Goal: Information Seeking & Learning: Compare options

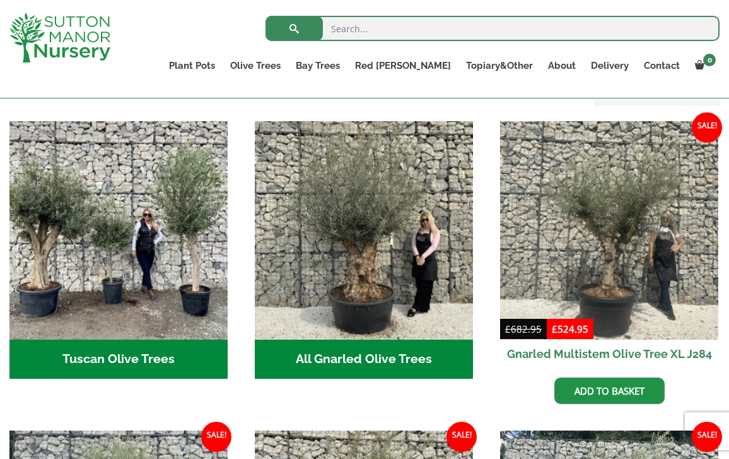
scroll to position [432, 0]
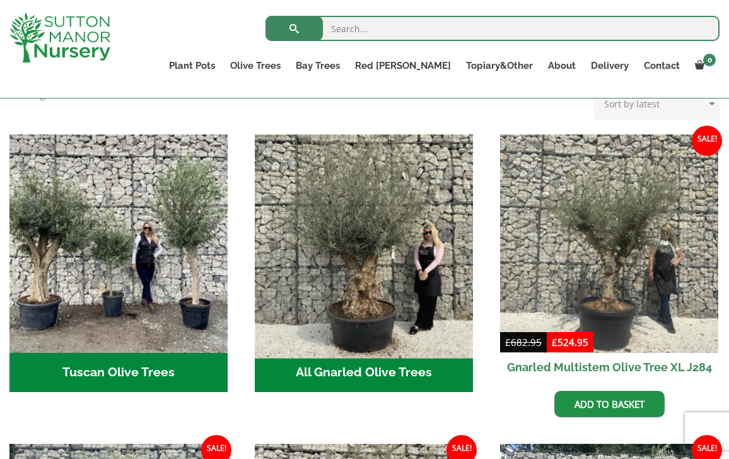
click at [317, 271] on img "Visit product category All Gnarled Olive Trees" at bounding box center [364, 244] width 230 height 230
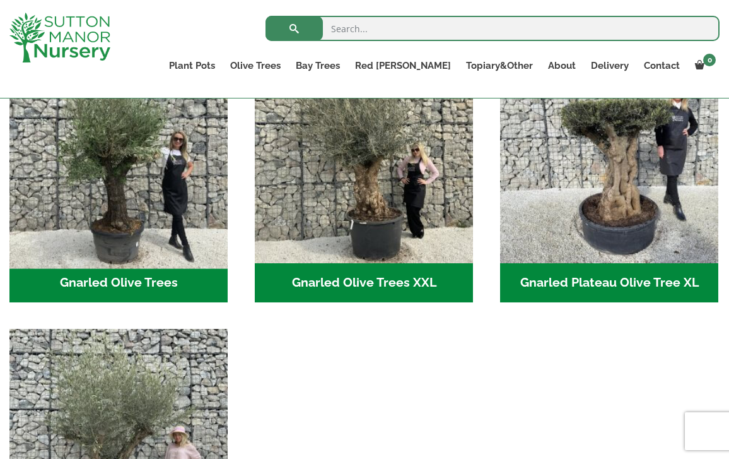
click at [144, 236] on img "Visit product category Gnarled Olive Trees" at bounding box center [119, 155] width 230 height 230
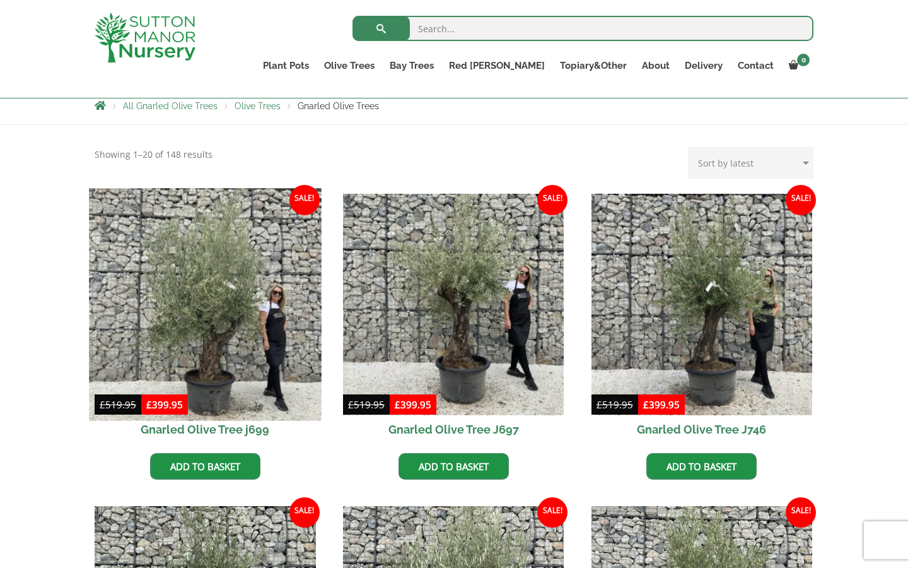
scroll to position [231, 0]
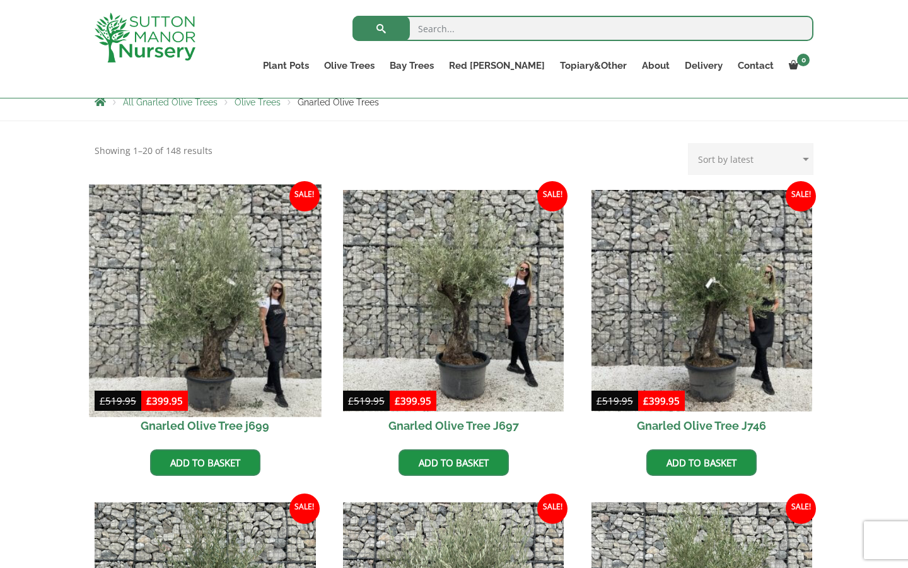
click at [232, 321] on img at bounding box center [205, 300] width 232 height 232
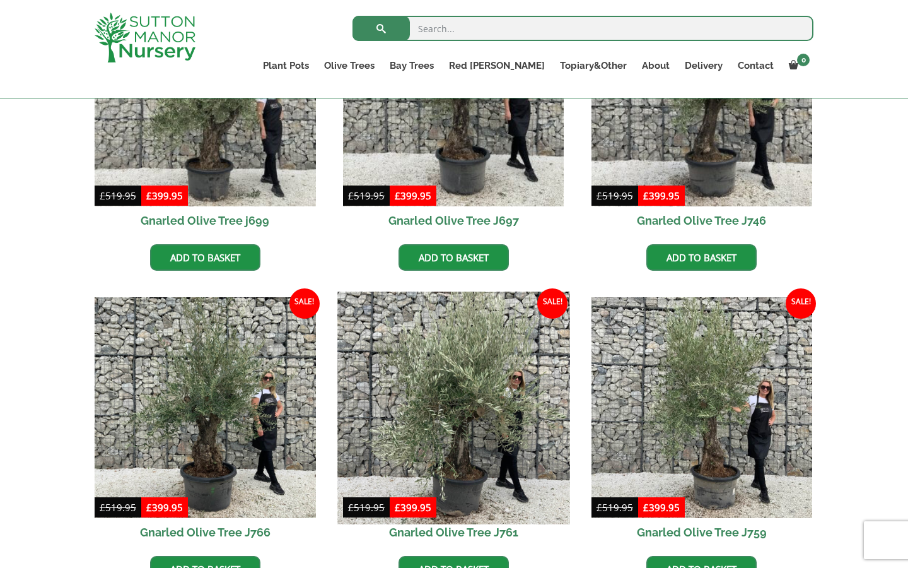
scroll to position [433, 0]
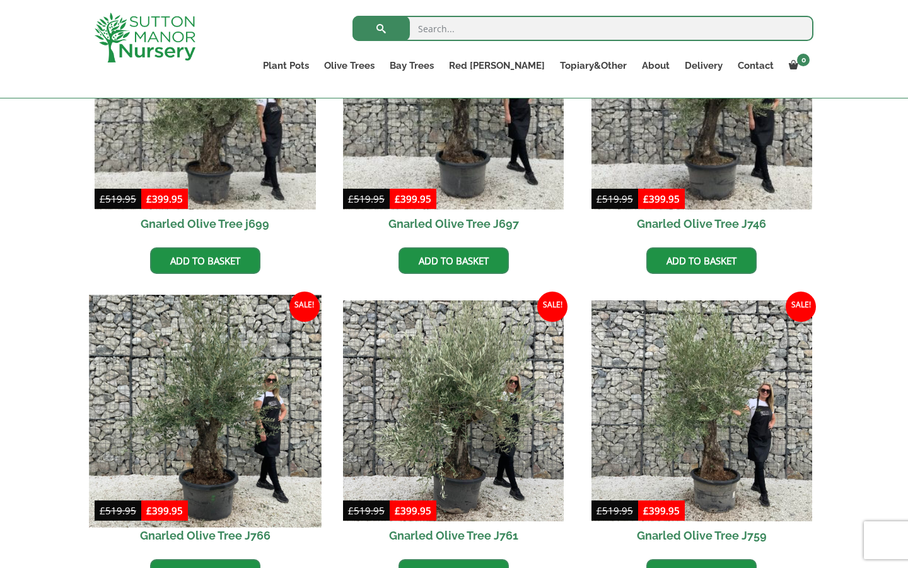
click at [228, 391] on img at bounding box center [205, 411] width 232 height 232
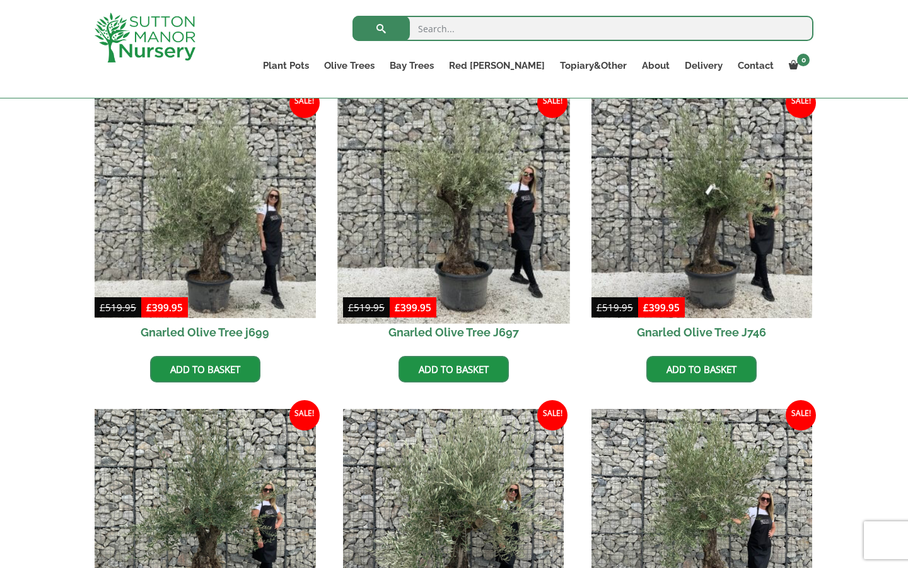
scroll to position [317, 0]
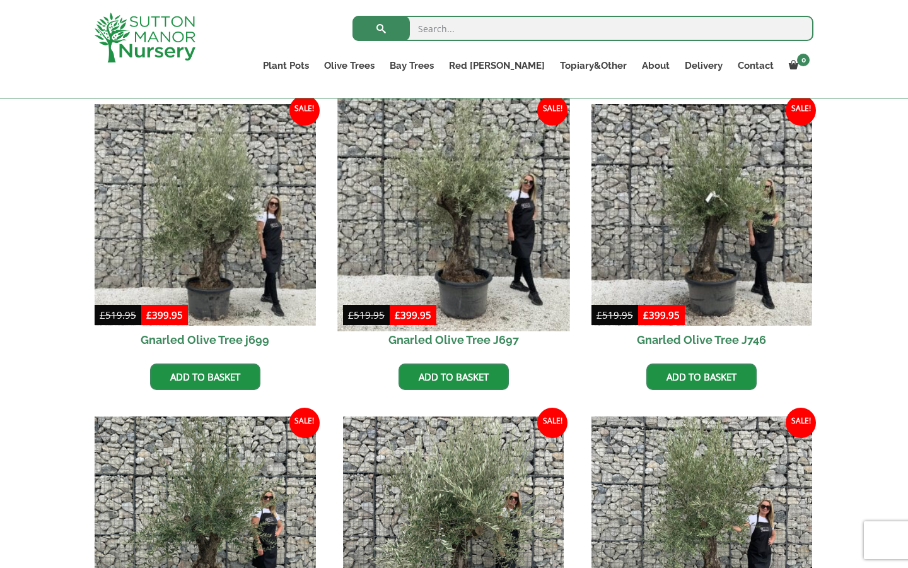
click at [466, 228] on img at bounding box center [453, 214] width 232 height 232
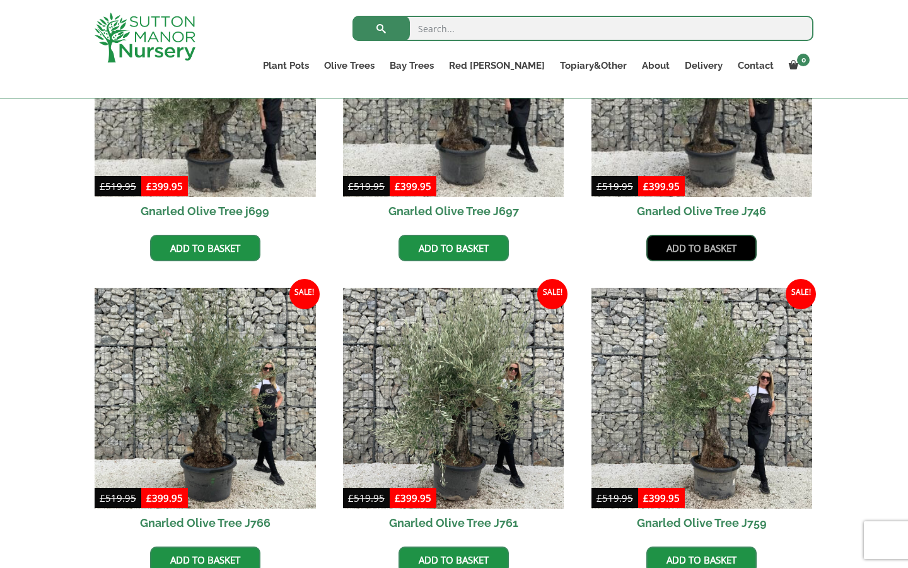
scroll to position [446, 0]
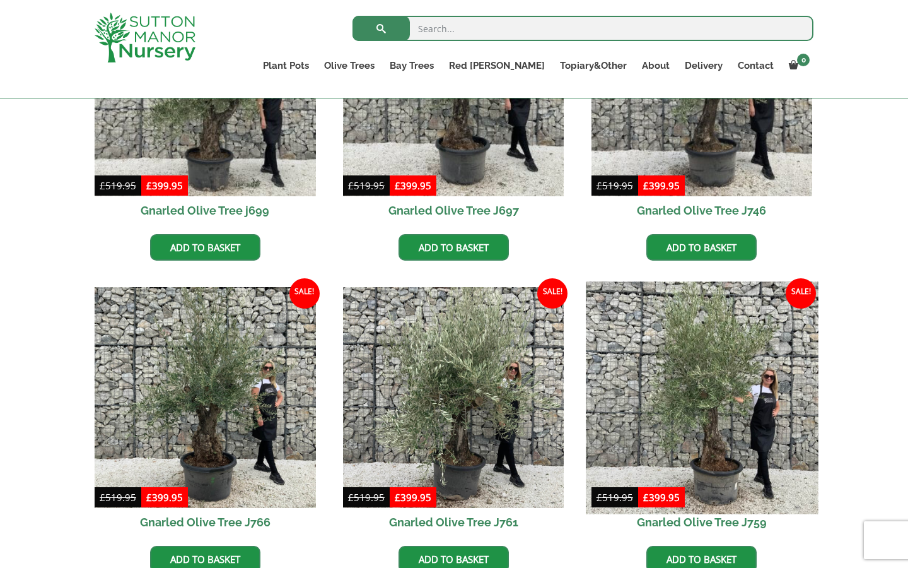
click at [729, 390] on img at bounding box center [702, 397] width 232 height 232
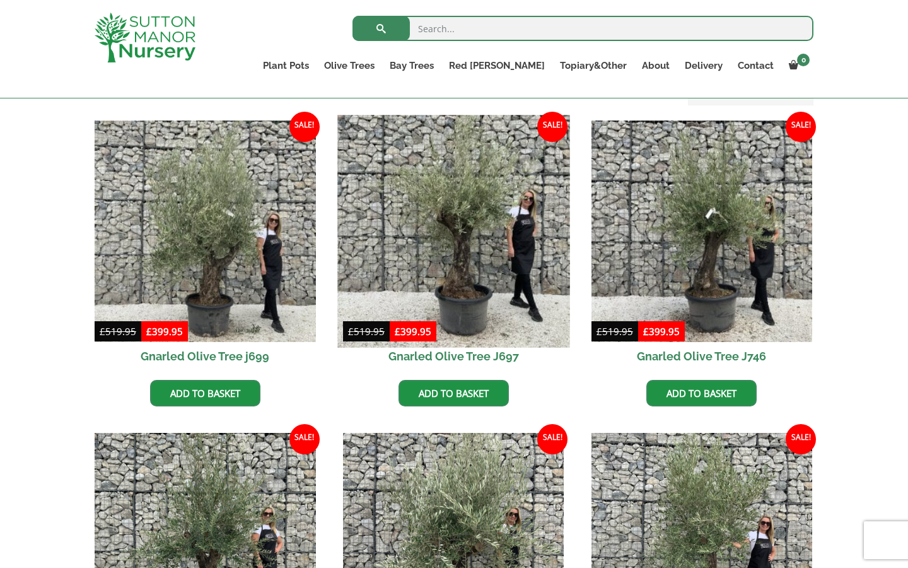
scroll to position [302, 0]
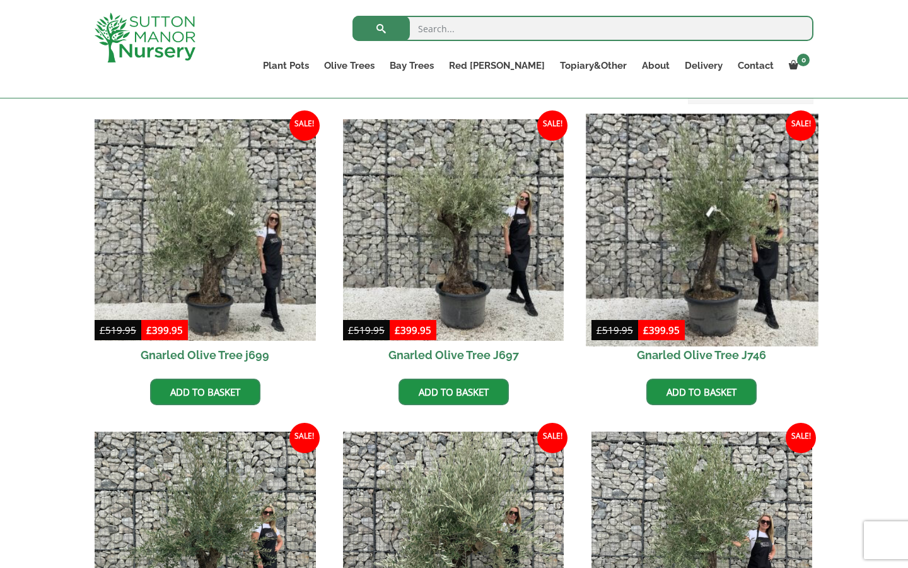
click at [716, 245] on img at bounding box center [702, 230] width 232 height 232
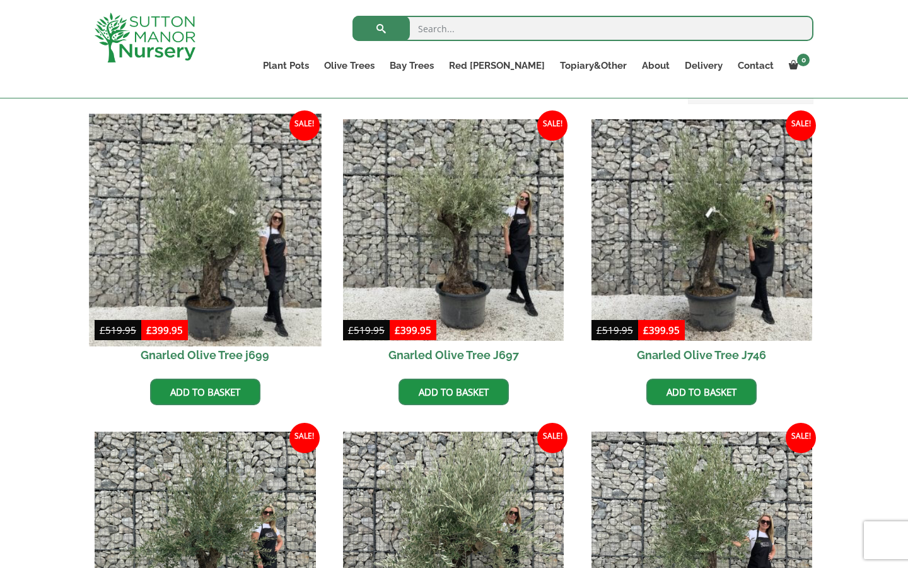
click at [214, 290] on img at bounding box center [205, 230] width 232 height 232
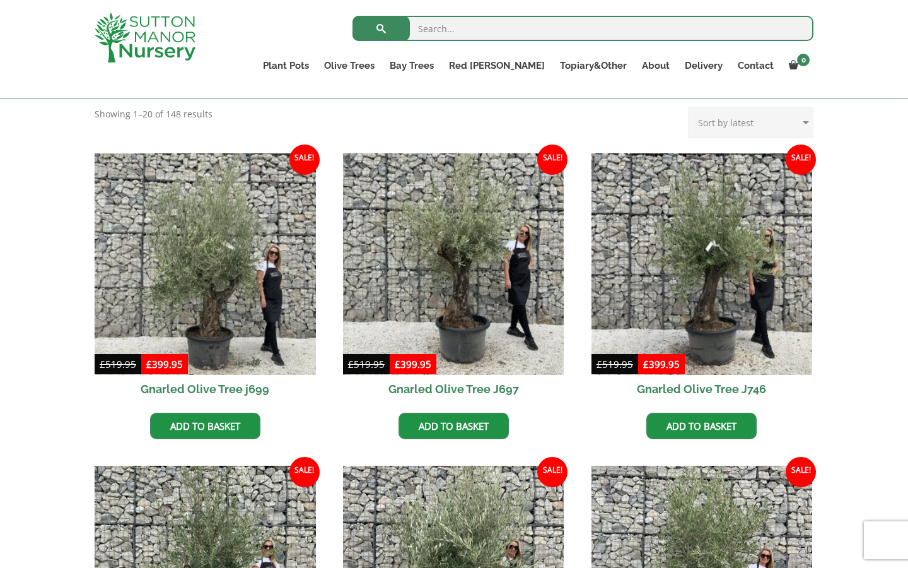
scroll to position [165, 0]
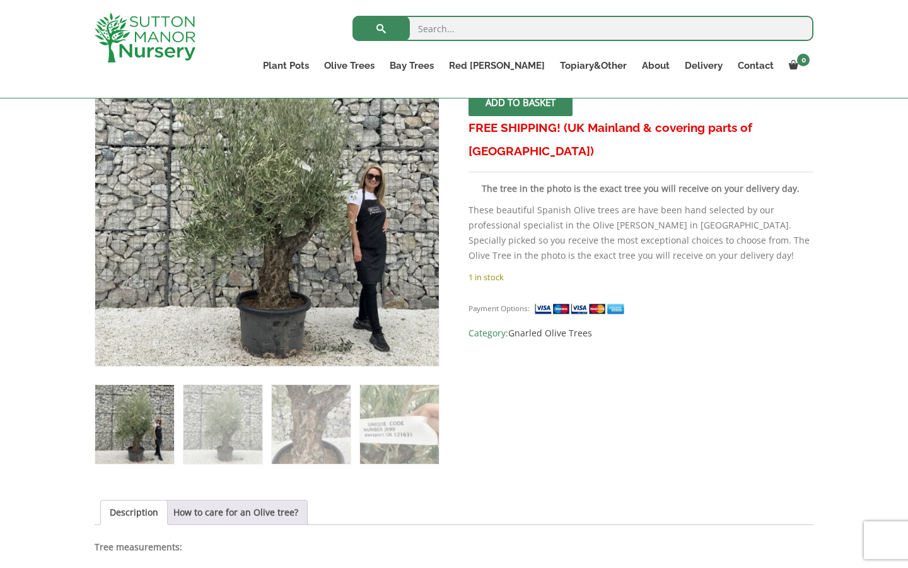
scroll to position [243, 0]
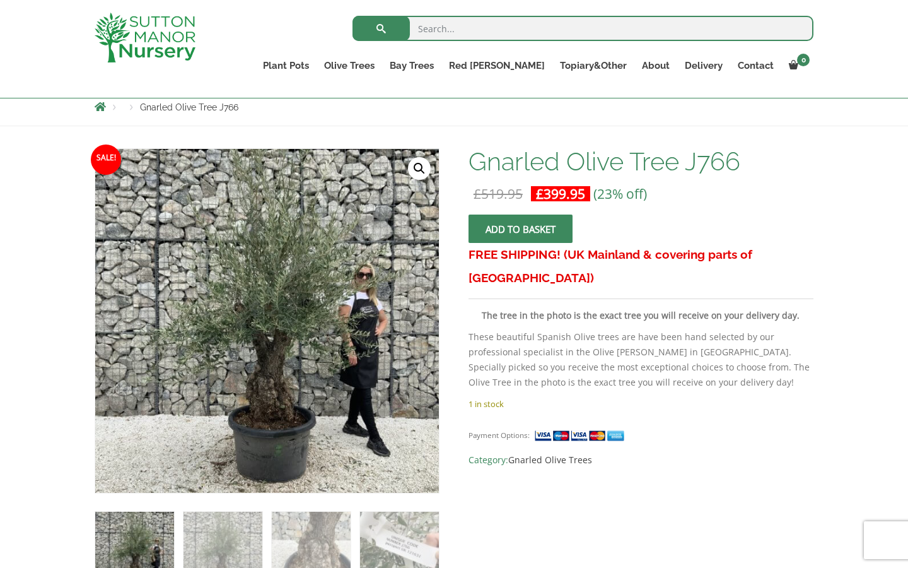
scroll to position [144, 0]
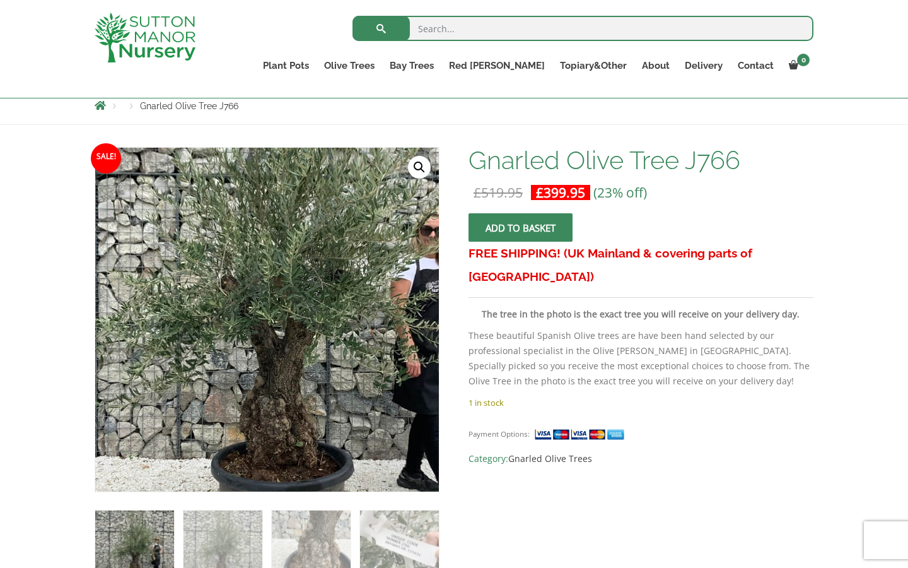
click at [255, 344] on img at bounding box center [274, 304] width 559 height 559
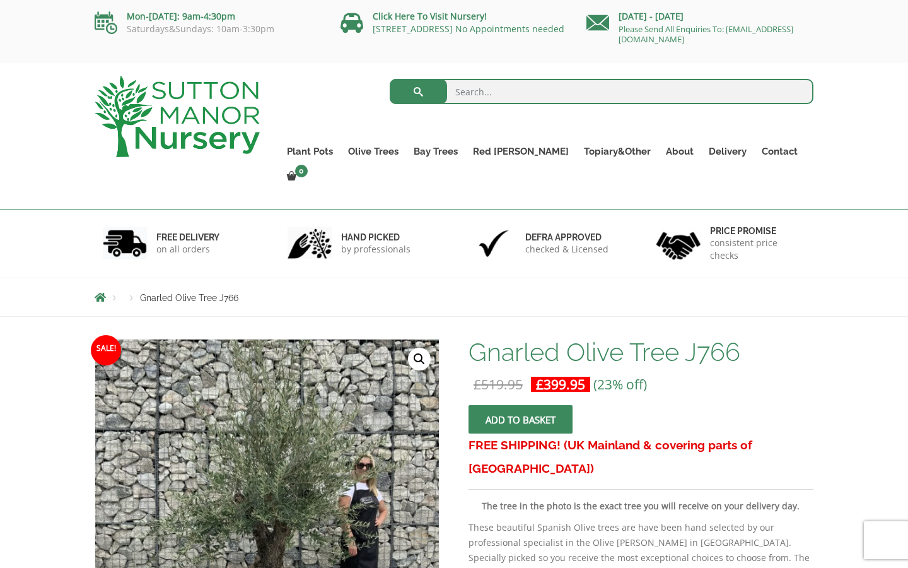
scroll to position [0, 0]
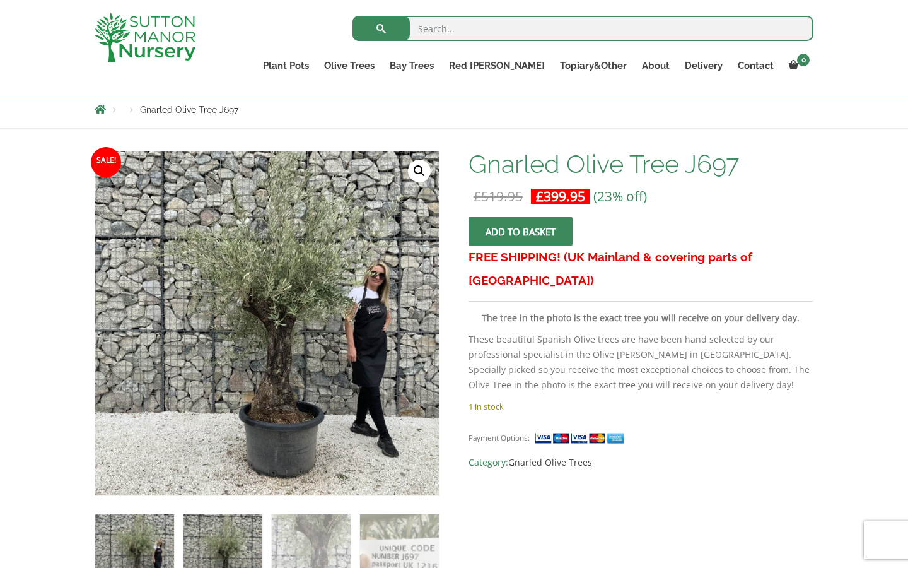
click at [232, 544] on img at bounding box center [223, 553] width 79 height 79
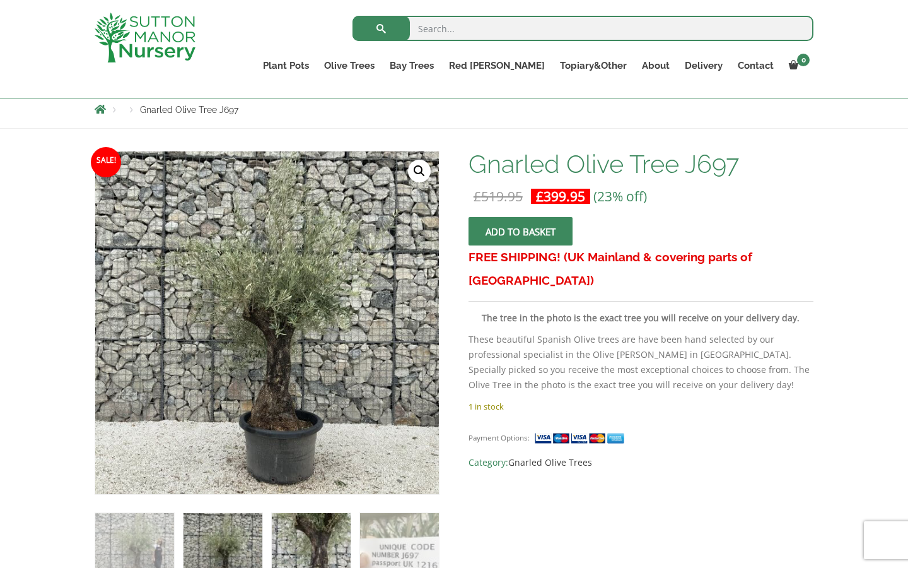
click at [300, 539] on img at bounding box center [311, 552] width 79 height 79
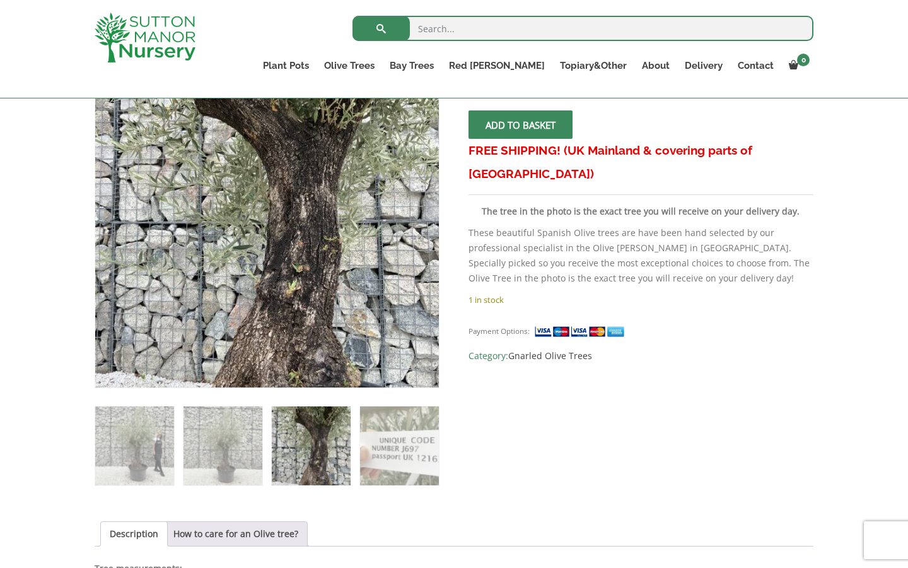
scroll to position [252, 0]
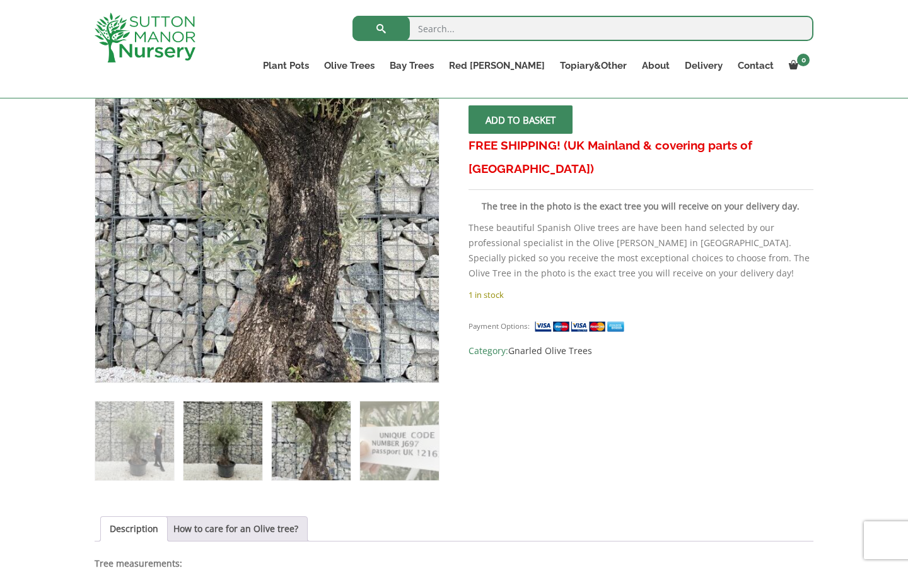
click at [211, 442] on img at bounding box center [223, 440] width 79 height 79
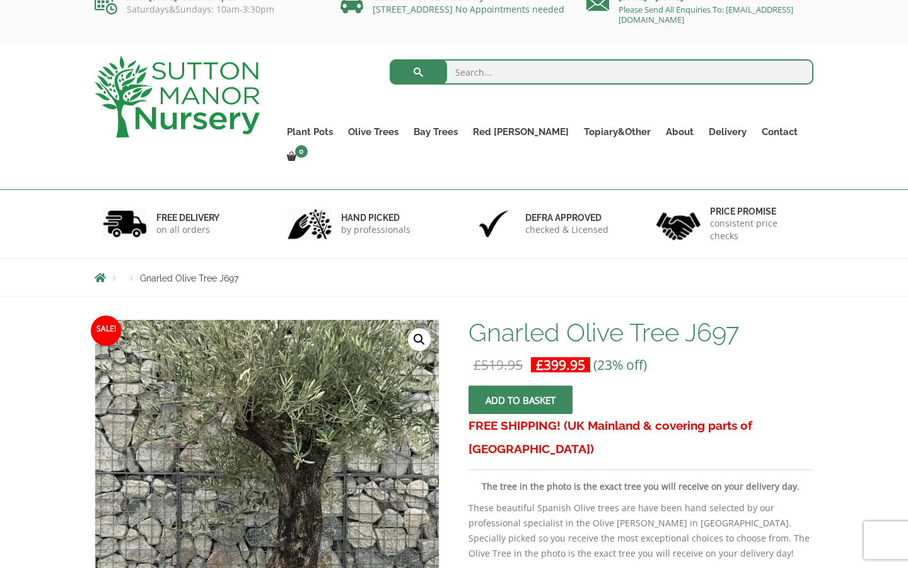
scroll to position [0, 0]
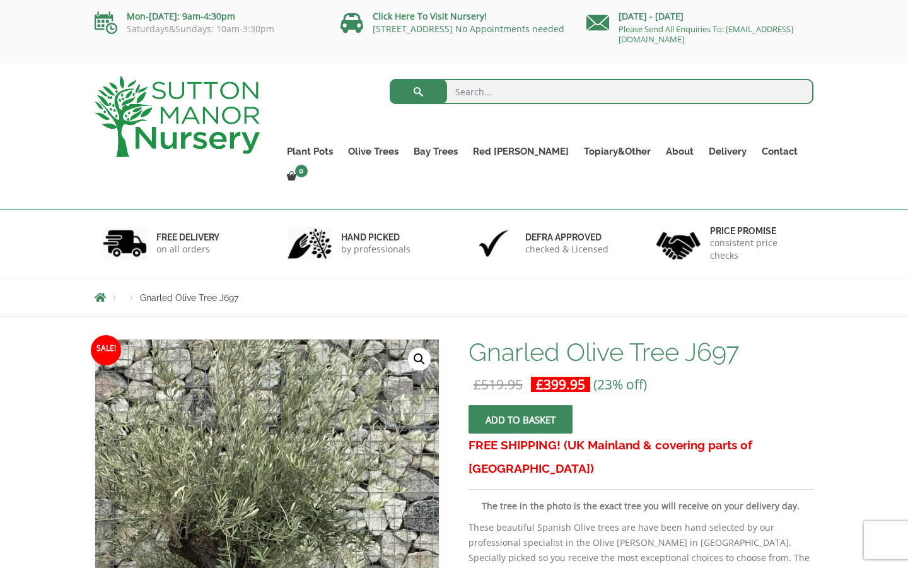
click at [332, 430] on img at bounding box center [213, 559] width 631 height 631
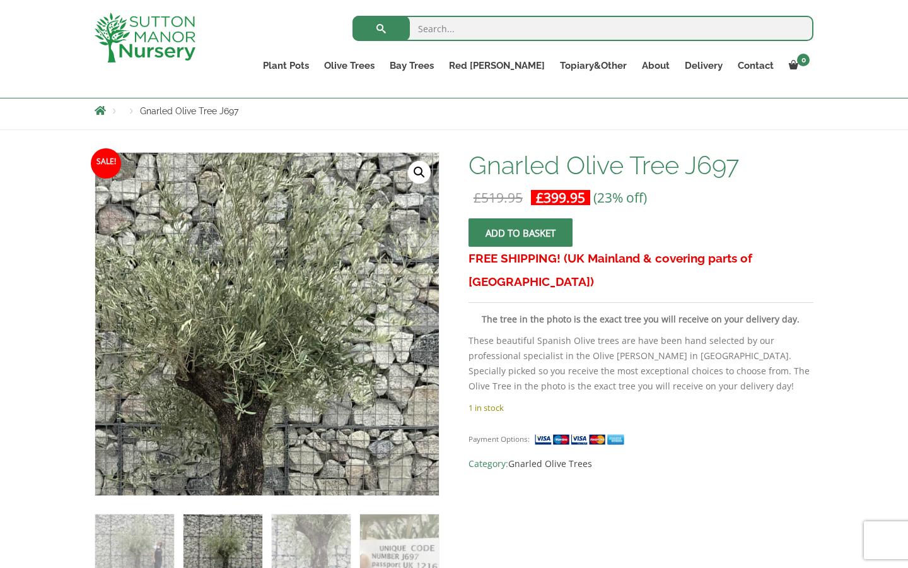
scroll to position [140, 0]
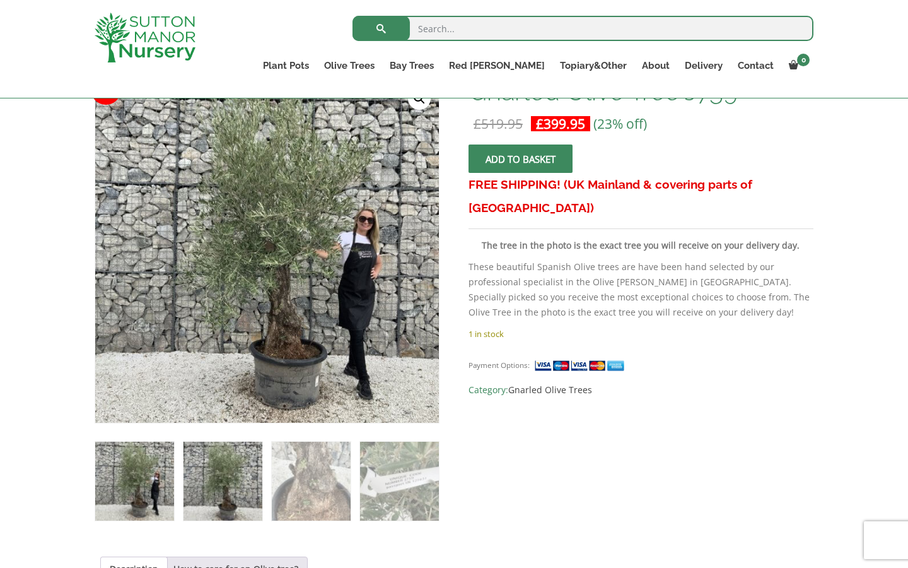
scroll to position [213, 0]
click at [258, 460] on img at bounding box center [223, 481] width 79 height 79
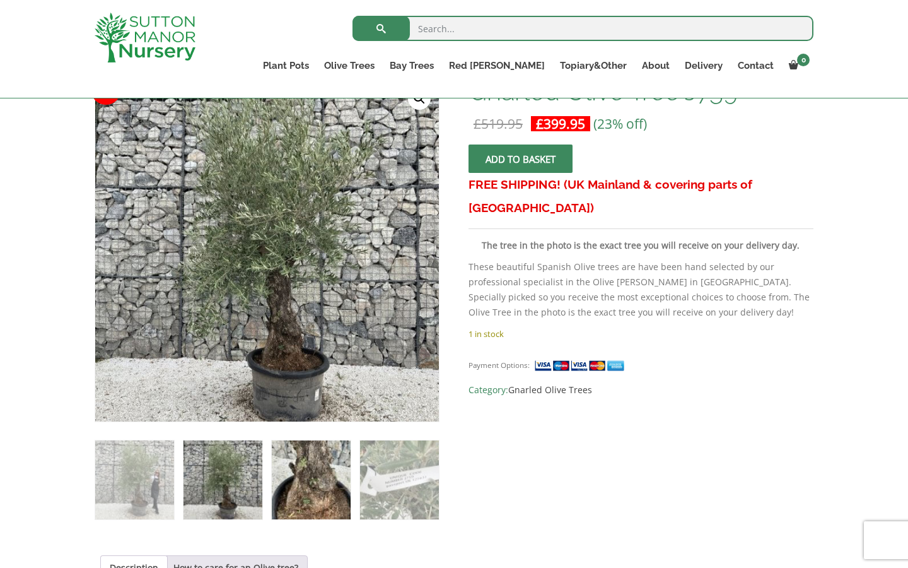
click at [314, 484] on img at bounding box center [311, 479] width 79 height 79
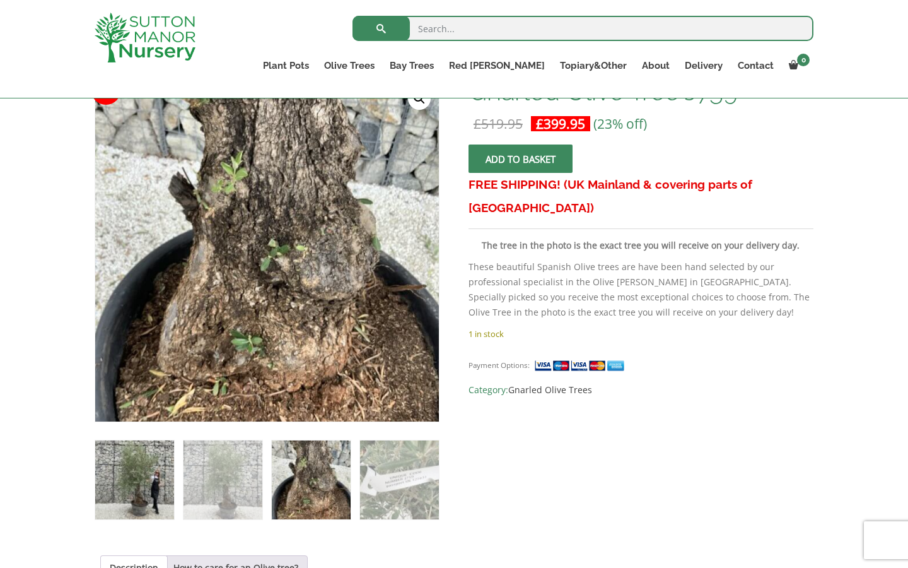
click at [136, 474] on img at bounding box center [134, 479] width 79 height 79
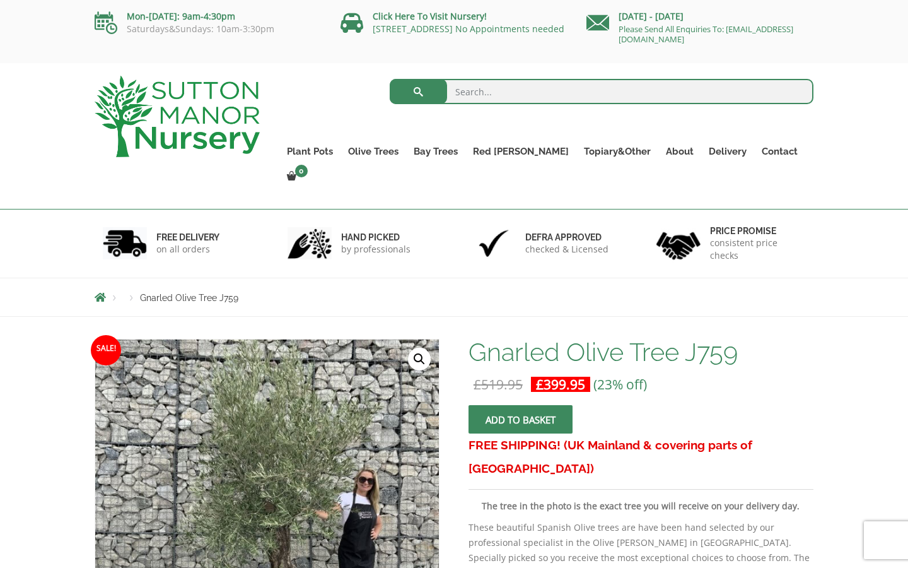
scroll to position [0, 0]
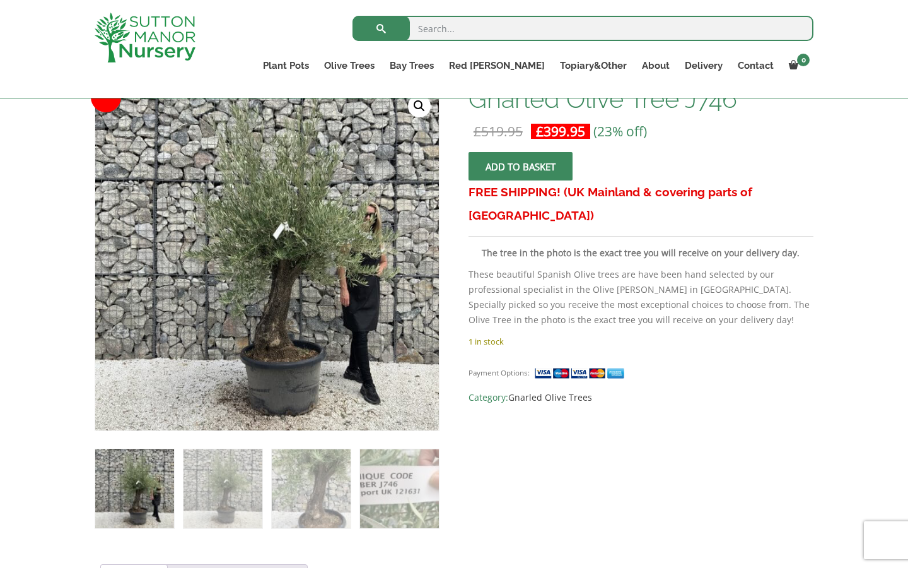
scroll to position [207, 0]
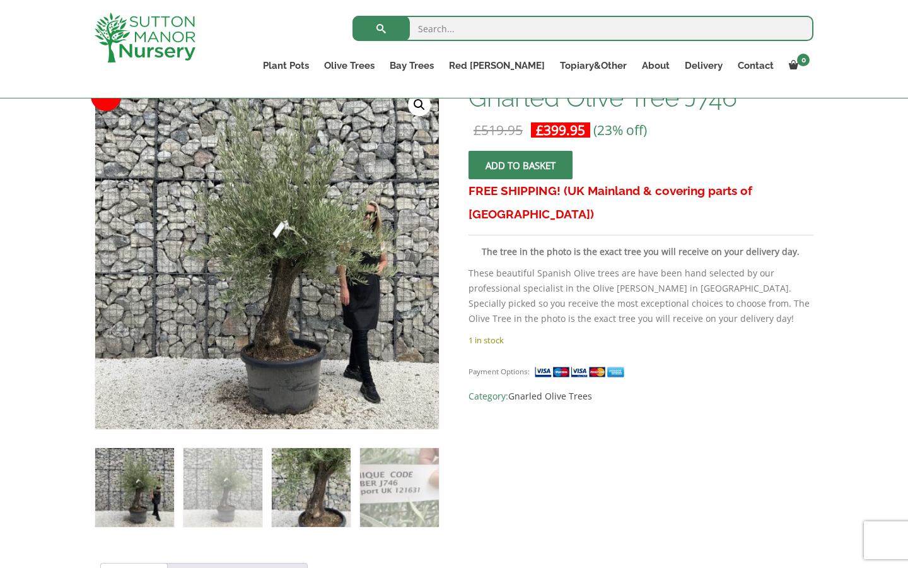
click at [314, 495] on img at bounding box center [311, 487] width 79 height 79
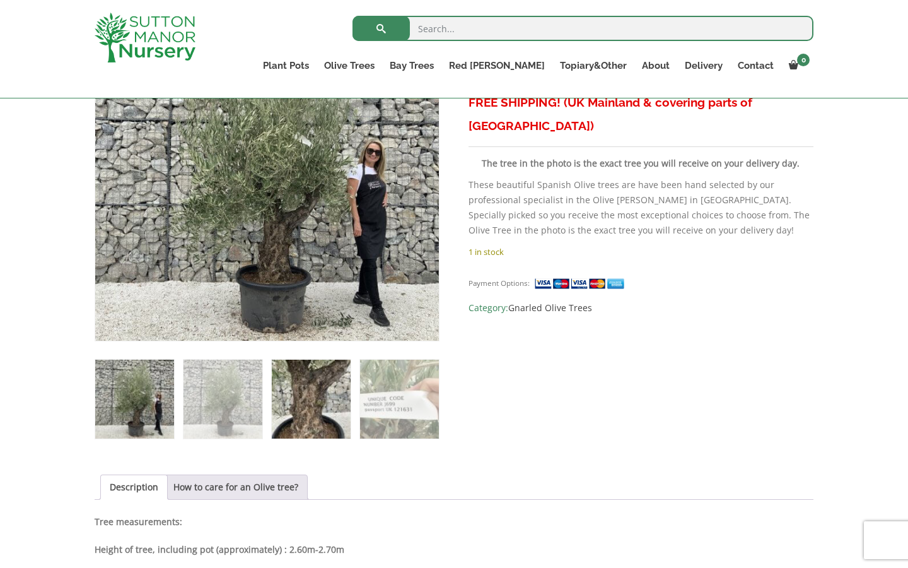
click at [311, 408] on img at bounding box center [311, 399] width 79 height 79
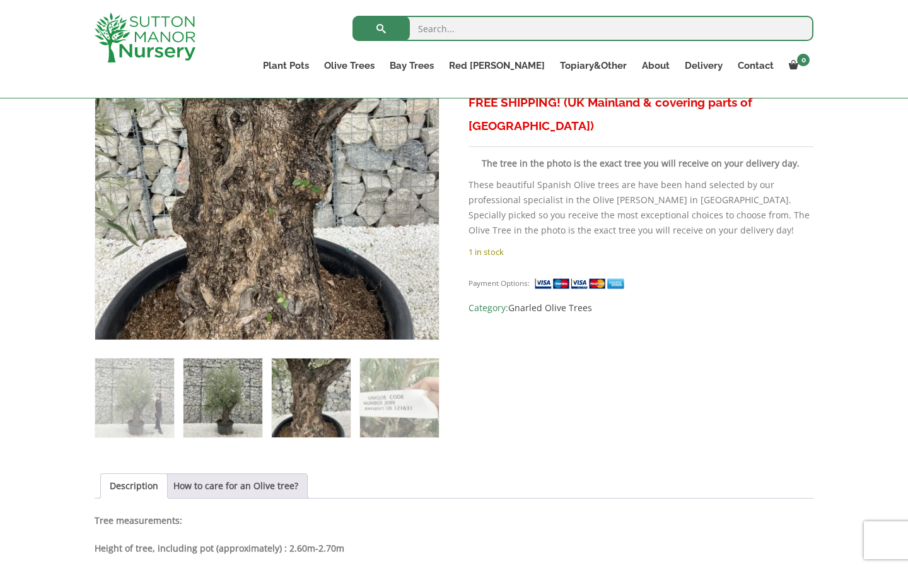
click at [217, 399] on img at bounding box center [223, 397] width 79 height 79
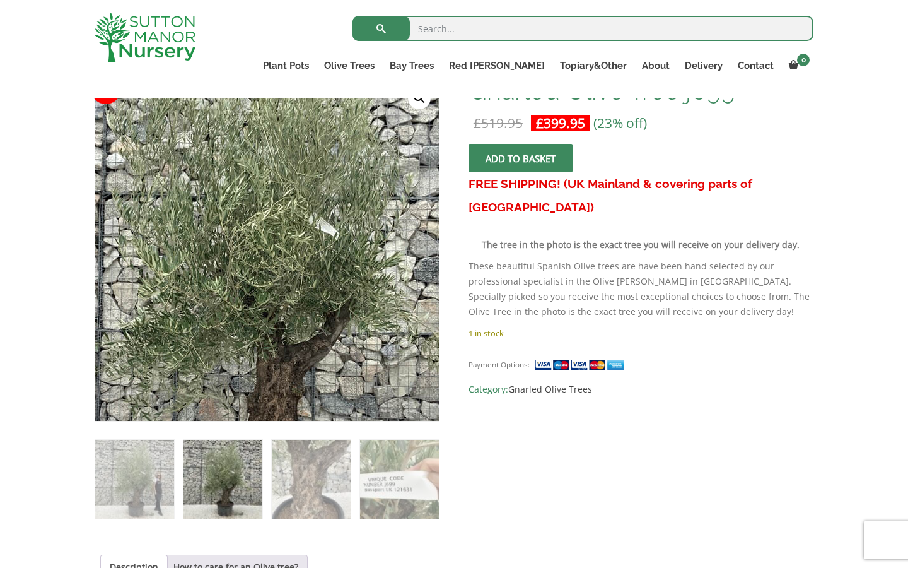
scroll to position [218, 0]
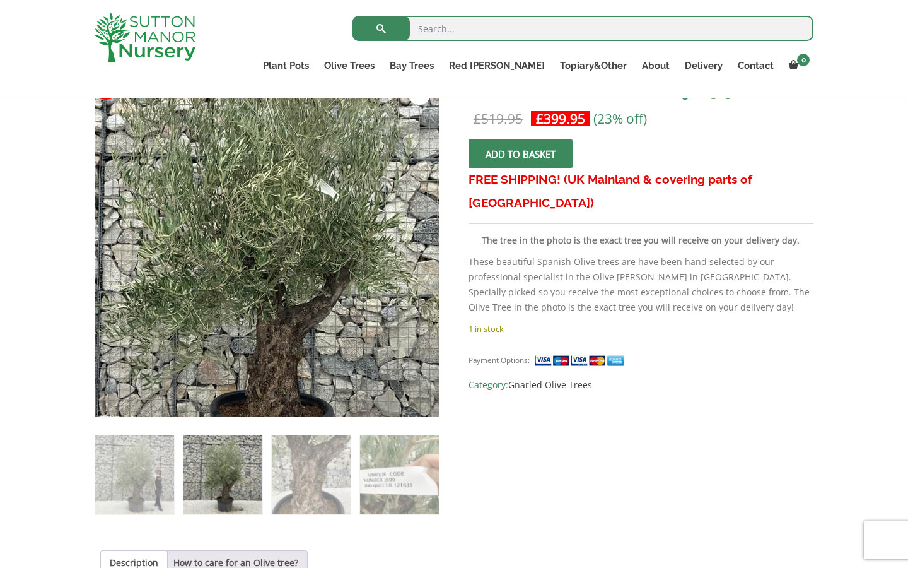
click at [286, 255] on img at bounding box center [256, 239] width 559 height 559
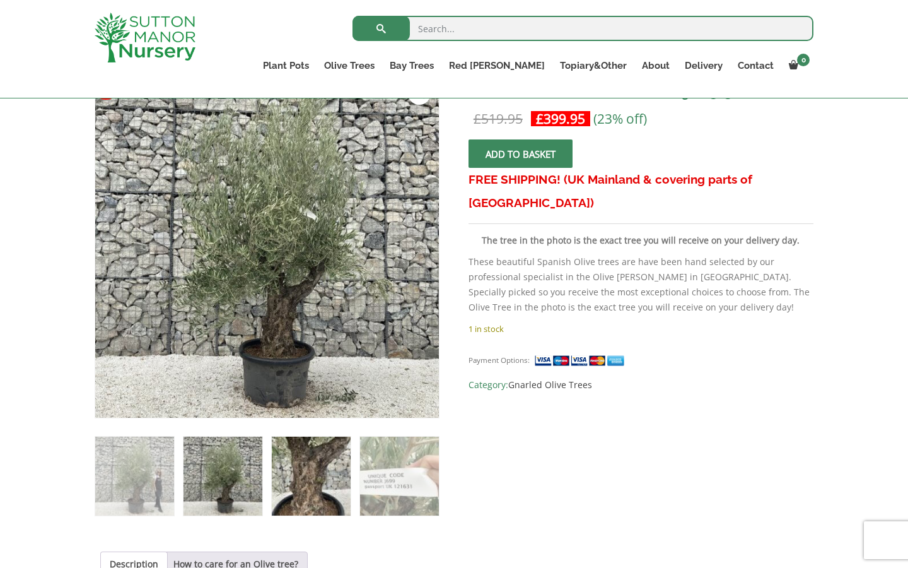
click at [319, 457] on img at bounding box center [311, 476] width 79 height 79
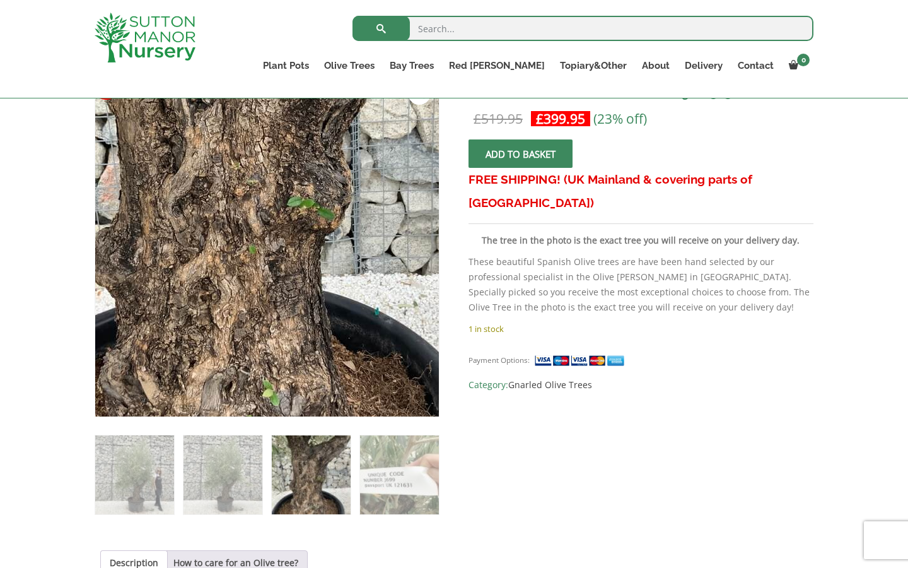
click at [301, 352] on img at bounding box center [246, 179] width 559 height 559
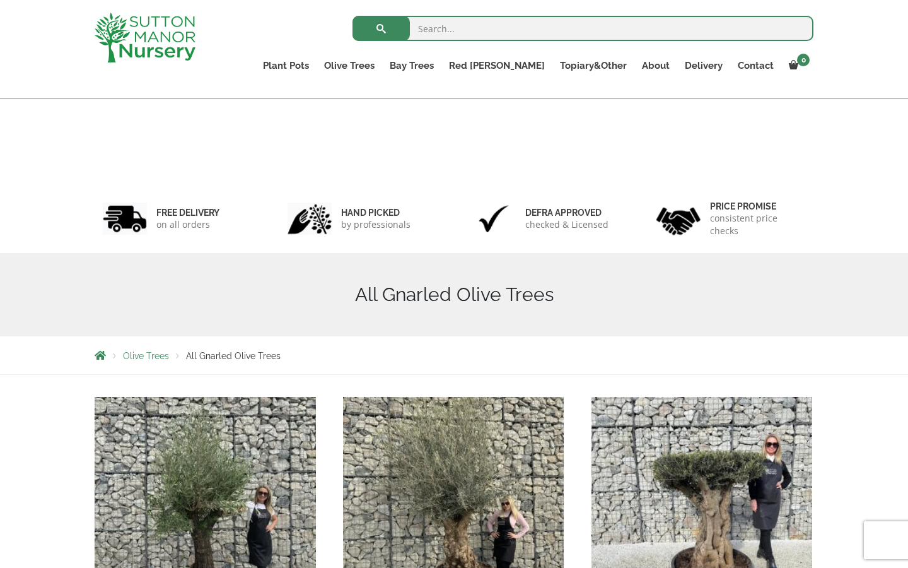
scroll to position [329, 0]
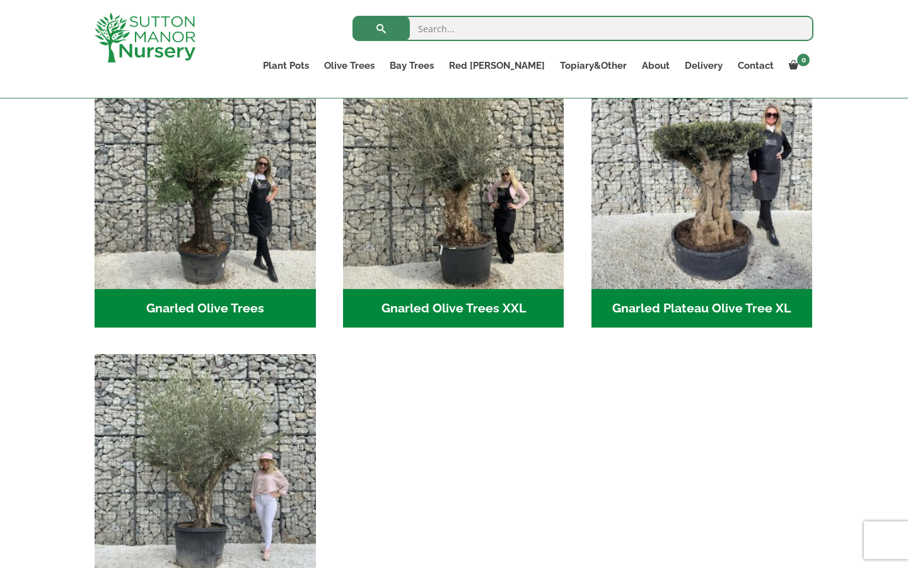
click at [454, 226] on img "Visit product category Gnarled Olive Trees XXL" at bounding box center [453, 177] width 221 height 221
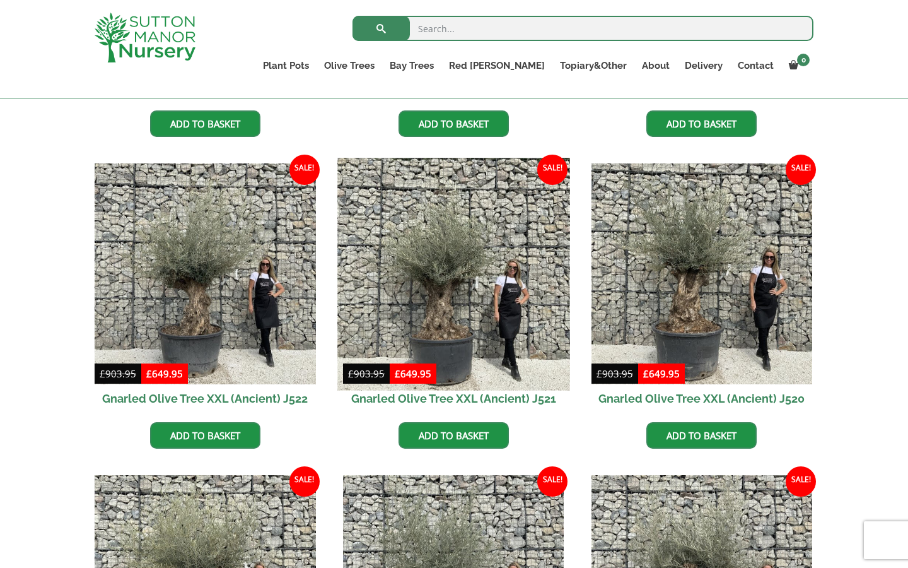
scroll to position [570, 0]
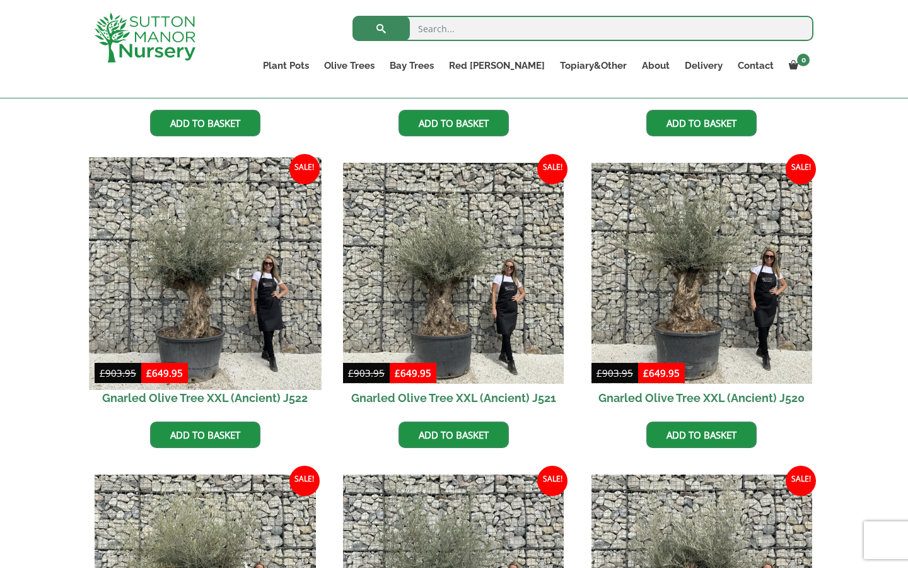
click at [205, 320] on img at bounding box center [205, 273] width 232 height 232
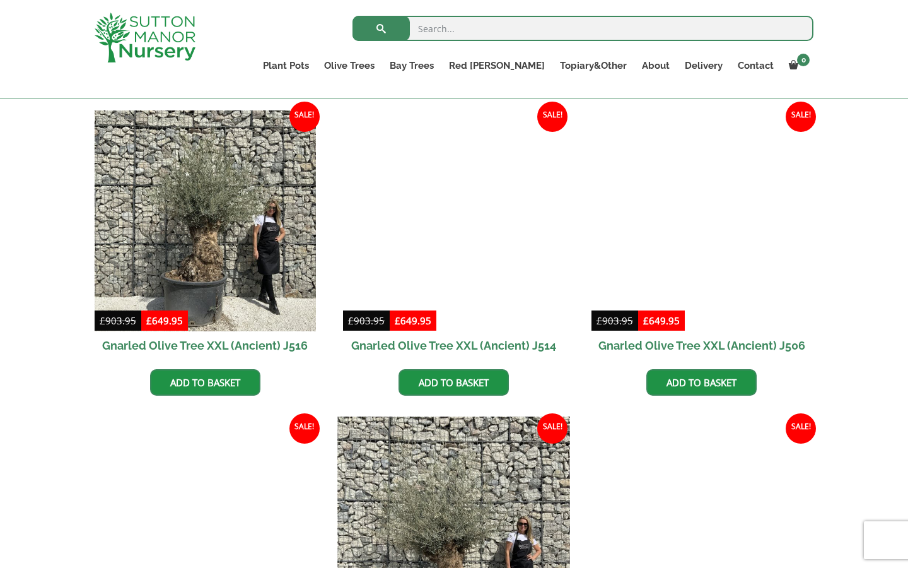
scroll to position [1530, 0]
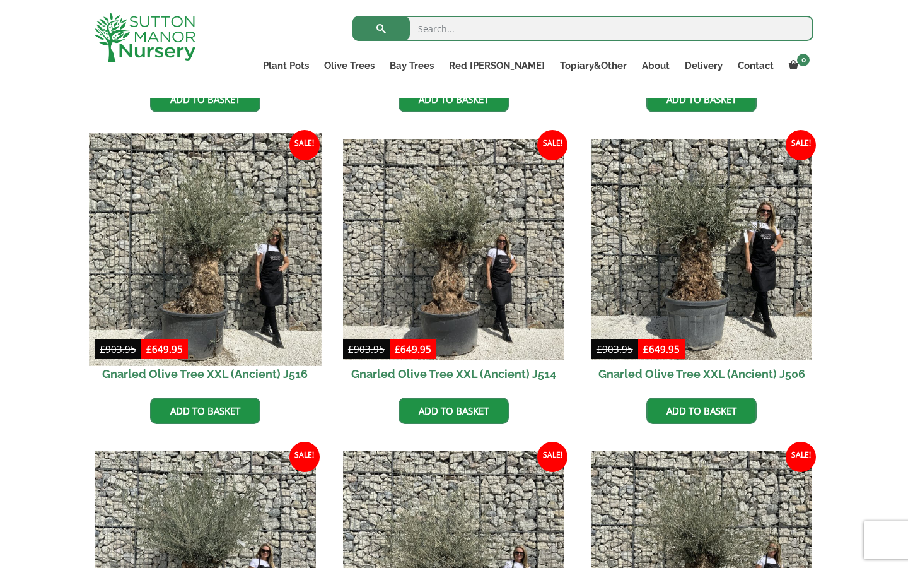
click at [217, 244] on img at bounding box center [205, 249] width 232 height 232
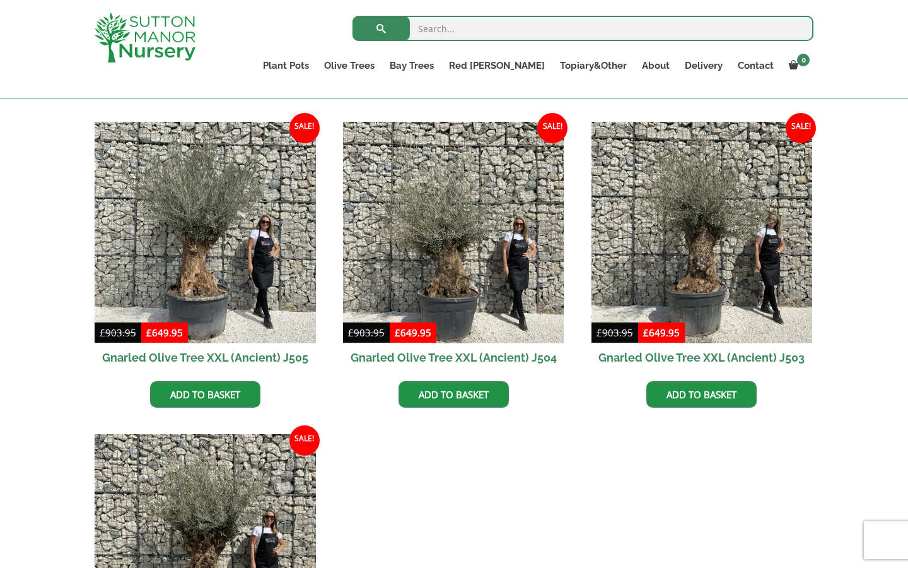
scroll to position [1855, 0]
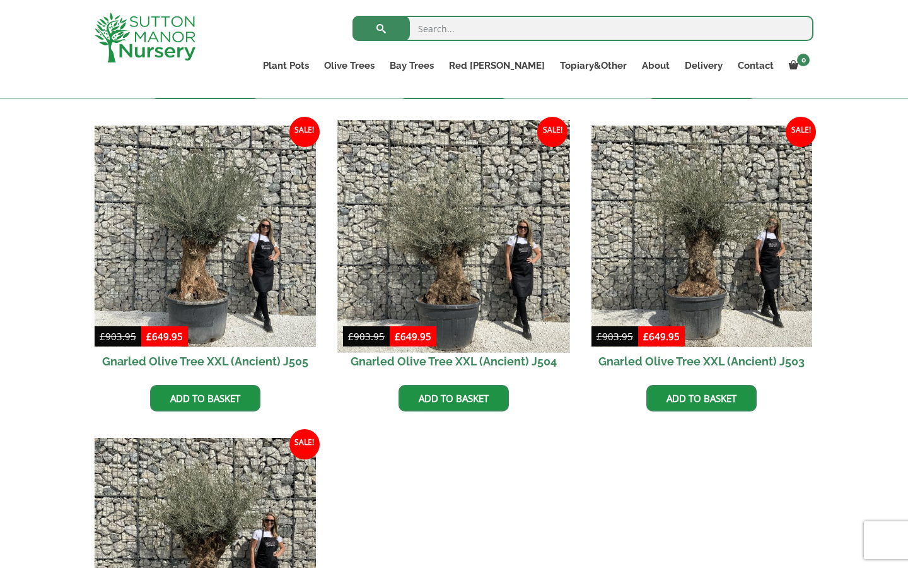
click at [474, 285] on img at bounding box center [453, 236] width 232 height 232
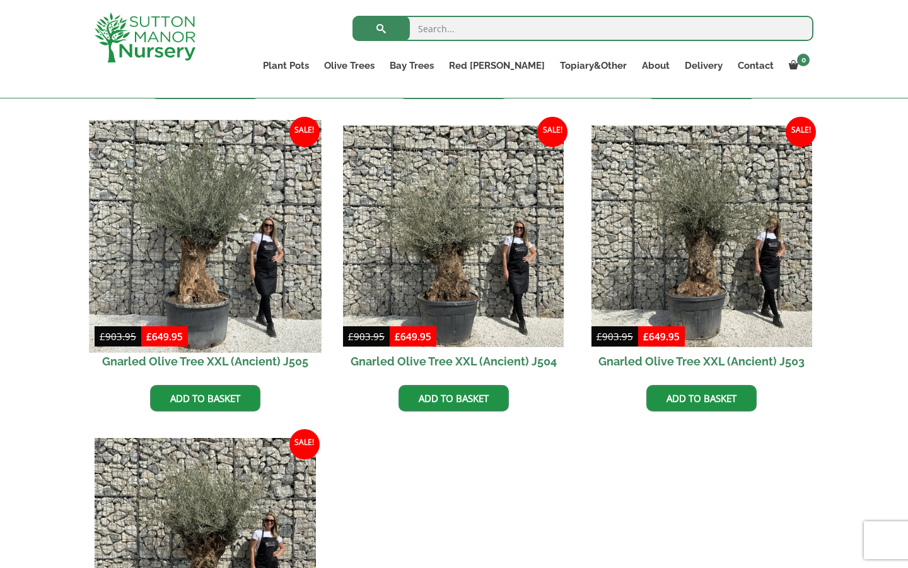
click at [191, 204] on img at bounding box center [205, 236] width 232 height 232
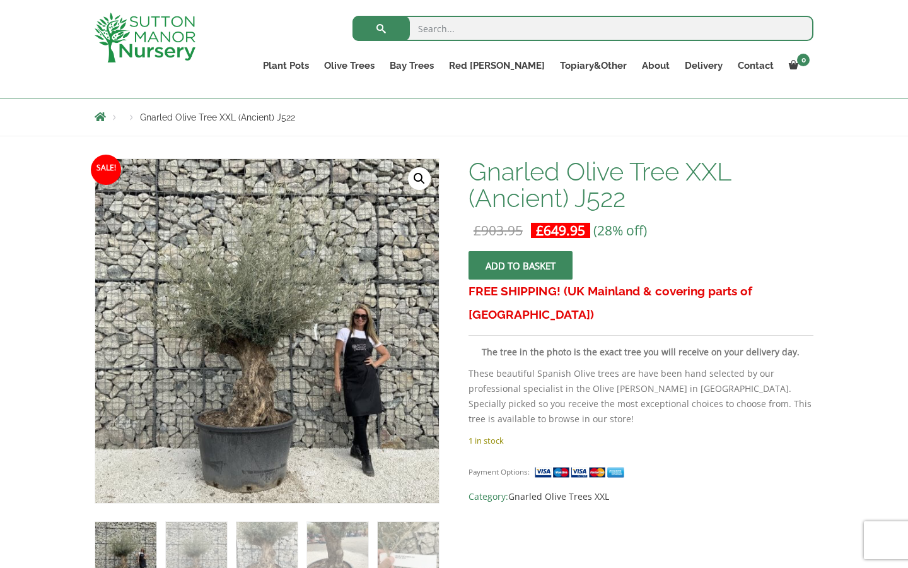
scroll to position [144, 0]
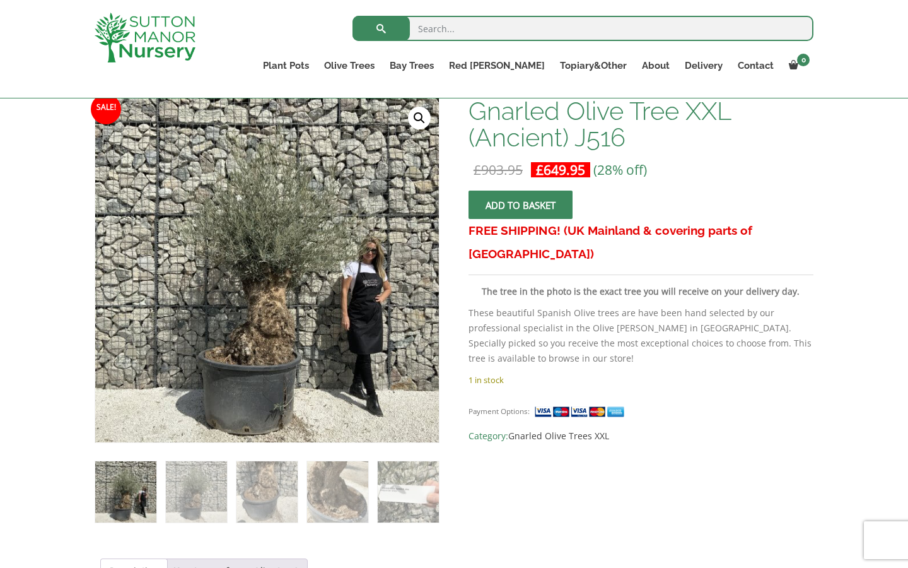
scroll to position [192, 0]
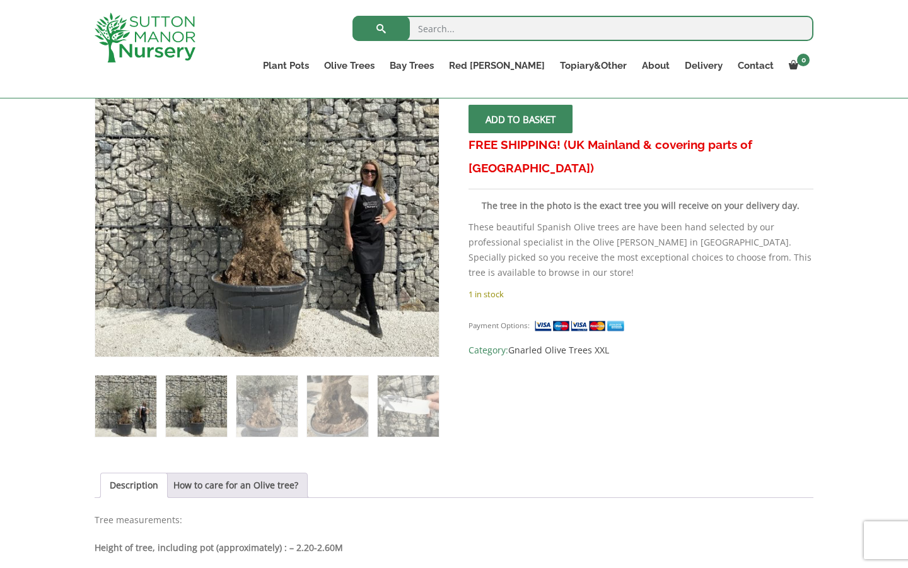
click at [202, 416] on img at bounding box center [196, 405] width 61 height 61
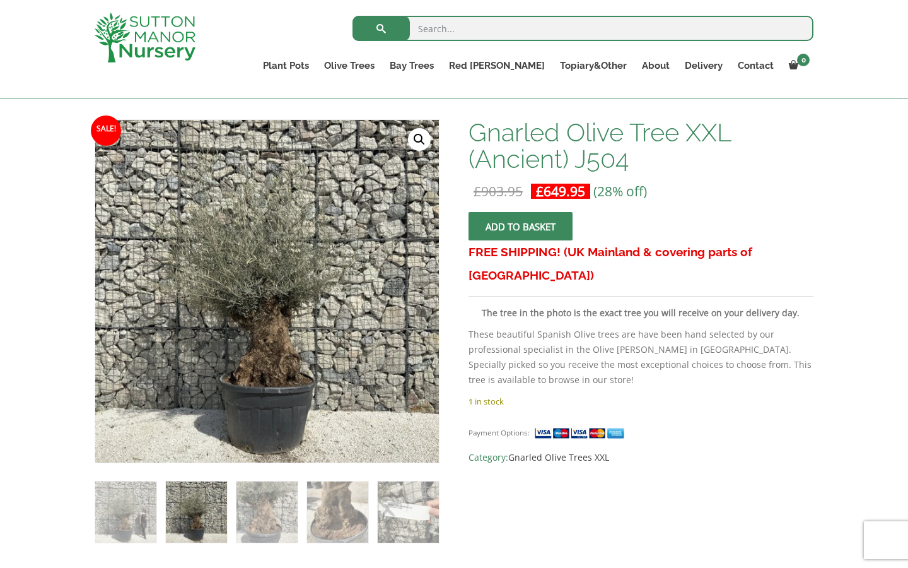
scroll to position [161, 0]
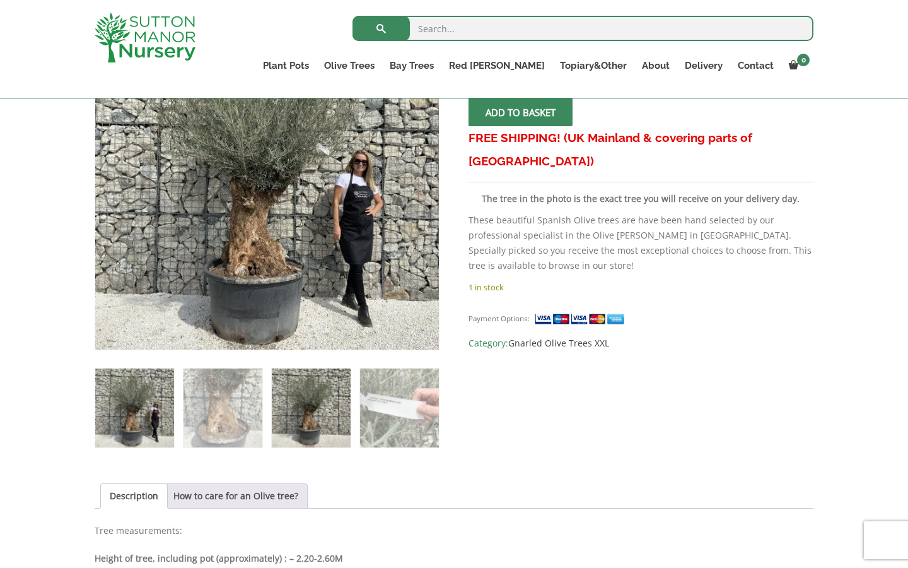
click at [317, 417] on img at bounding box center [311, 407] width 79 height 79
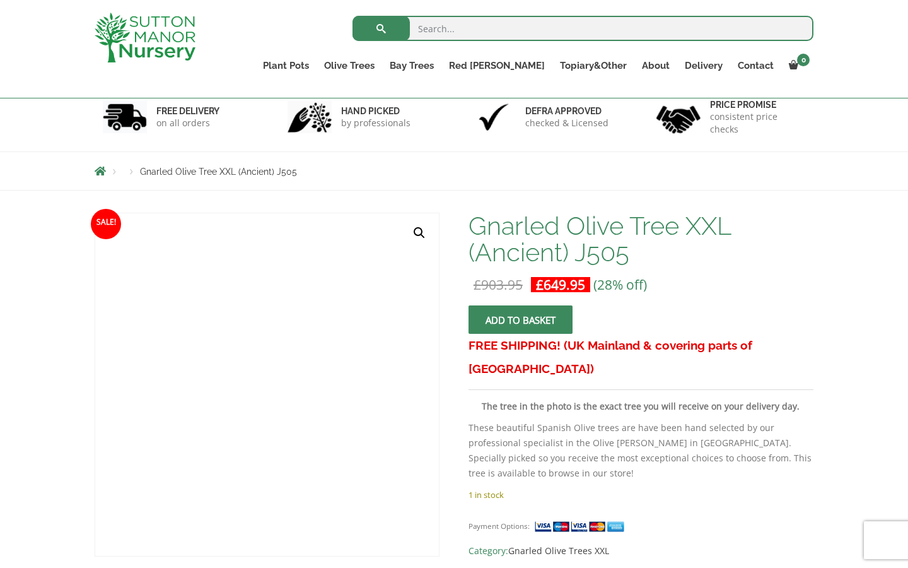
scroll to position [79, 0]
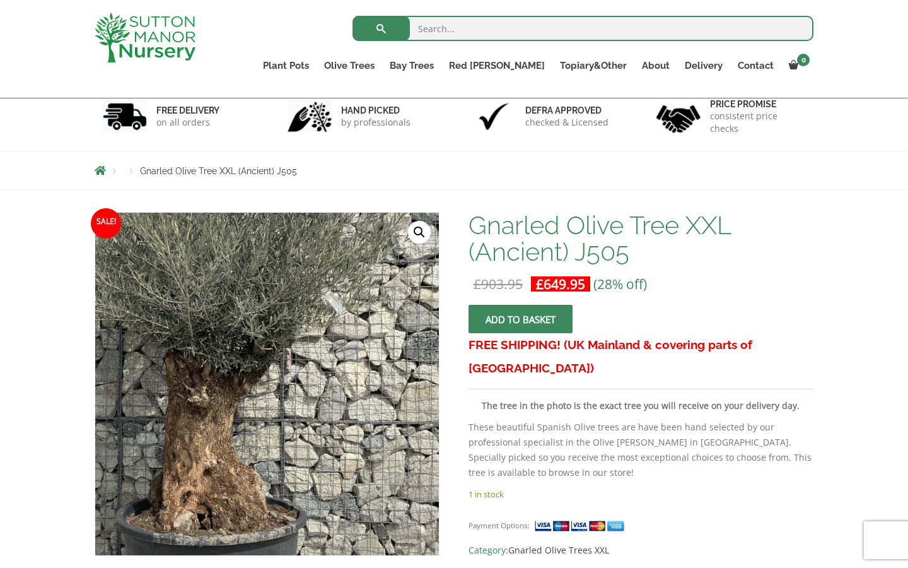
click at [317, 417] on img at bounding box center [226, 357] width 631 height 631
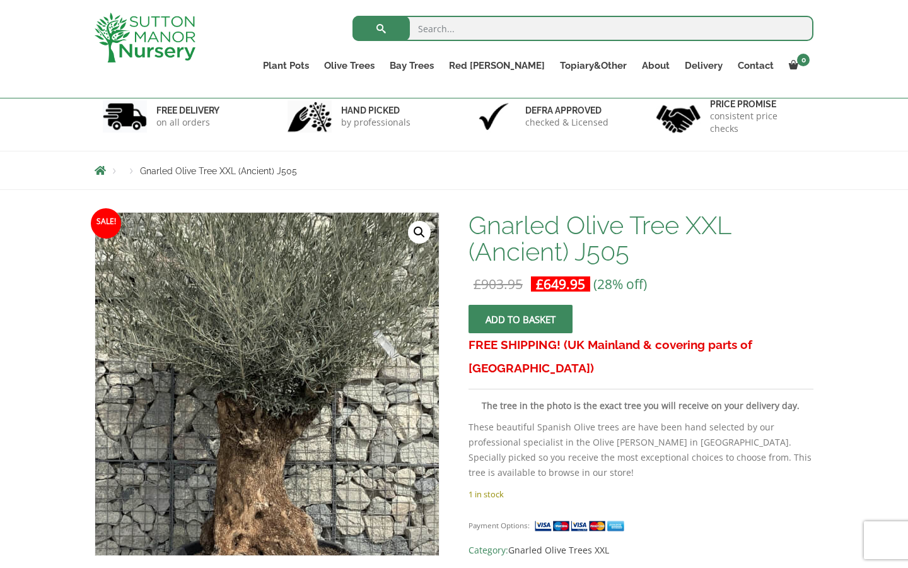
click at [254, 366] on img at bounding box center [278, 400] width 631 height 631
